Goal: Transaction & Acquisition: Subscribe to service/newsletter

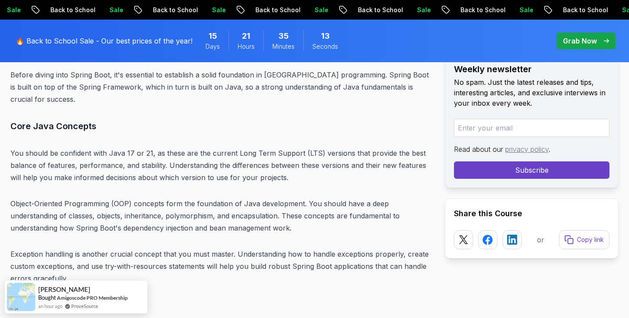
scroll to position [2995, 0]
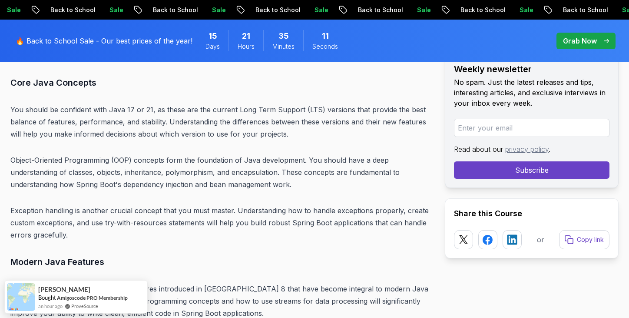
click at [599, 42] on div "Grab Now" at bounding box center [586, 41] width 46 height 10
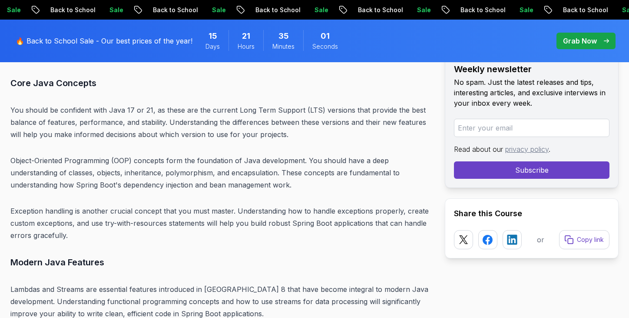
scroll to position [2995, 0]
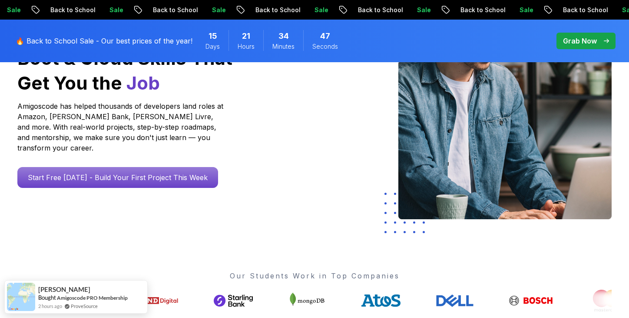
scroll to position [152, 0]
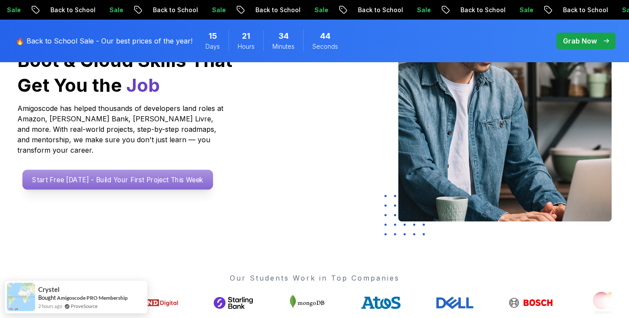
click at [173, 177] on p "Start Free [DATE] - Build Your First Project This Week" at bounding box center [118, 179] width 191 height 20
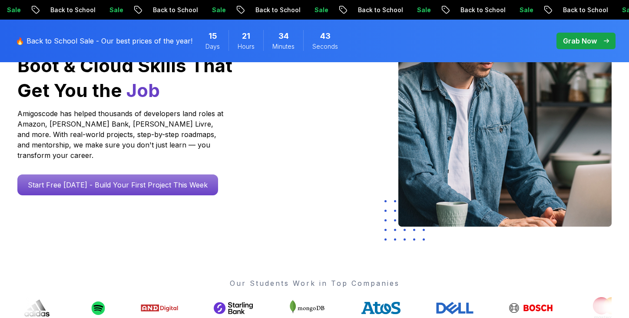
scroll to position [152, 0]
